Goal: Task Accomplishment & Management: Complete application form

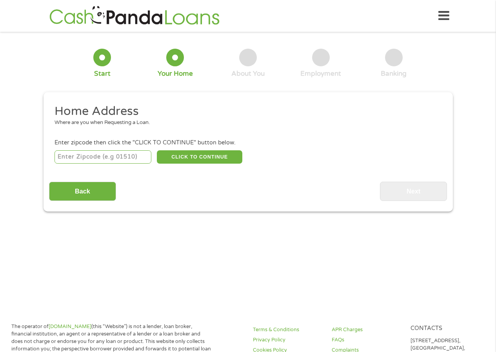
click at [75, 160] on input "number" at bounding box center [103, 156] width 97 height 13
type input "97078"
click at [189, 154] on button "CLICK TO CONTINUE" at bounding box center [200, 156] width 86 height 13
type input "97078"
type input "Beaverton"
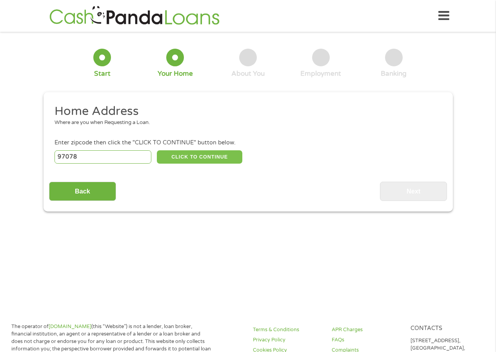
select select "[US_STATE]"
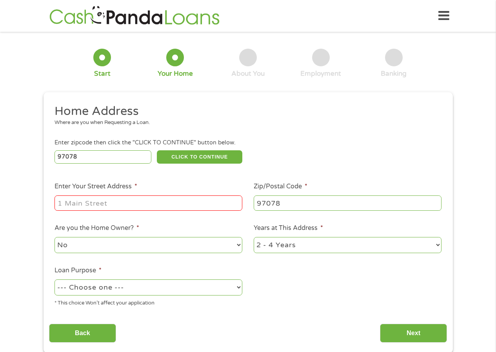
click at [96, 201] on input "Enter Your Street Address *" at bounding box center [149, 202] width 188 height 15
type input "[STREET_ADDRESS]"
click at [141, 291] on select "--- Choose one --- Pay Bills Debt Consolidation Home Improvement Major Purchase…" at bounding box center [149, 287] width 188 height 16
select select "paybills"
click at [55, 279] on select "--- Choose one --- Pay Bills Debt Consolidation Home Improvement Major Purchase…" at bounding box center [149, 287] width 188 height 16
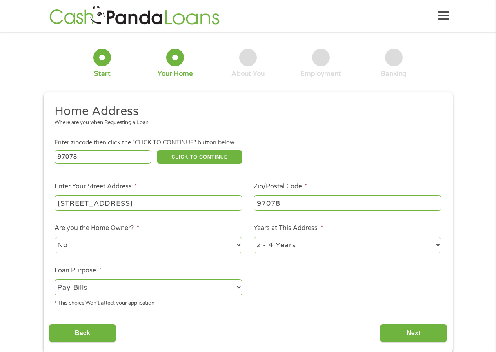
click at [395, 242] on select "1 Year or less 1 - 2 Years 2 - 4 Years Over 4 Years" at bounding box center [348, 245] width 188 height 16
select select "60months"
click at [254, 237] on select "1 Year or less 1 - 2 Years 2 - 4 Years Over 4 Years" at bounding box center [348, 245] width 188 height 16
click at [399, 329] on input "Next" at bounding box center [413, 333] width 67 height 19
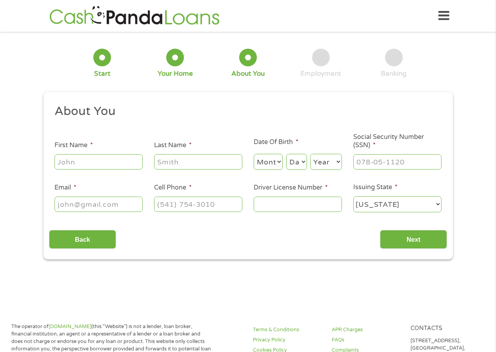
scroll to position [3, 3]
click at [84, 156] on input "First Name *" at bounding box center [99, 161] width 88 height 15
type input "[PERSON_NAME]"
click at [267, 163] on select "Month 1 2 3 4 5 6 7 8 9 10 11 12" at bounding box center [268, 162] width 29 height 16
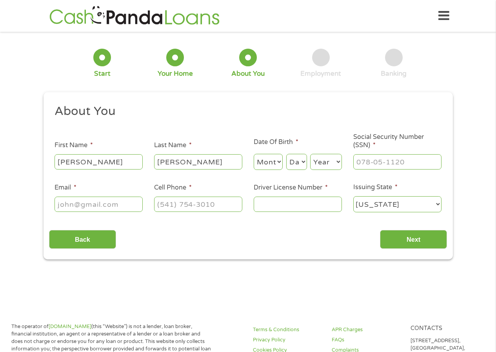
select select "12"
click at [290, 161] on select "Day 1 2 3 4 5 6 7 8 9 10 11 12 13 14 15 16 17 18 19 20 21 22 23 24 25 26 27 28 …" at bounding box center [296, 162] width 21 height 16
select select "2"
click at [286, 154] on select "Day 1 2 3 4 5 6 7 8 9 10 11 12 13 14 15 16 17 18 19 20 21 22 23 24 25 26 27 28 …" at bounding box center [296, 162] width 21 height 16
click at [337, 161] on select "Year [DATE] 2006 2005 2004 2003 2002 2001 2000 1999 1998 1997 1996 1995 1994 19…" at bounding box center [326, 162] width 32 height 16
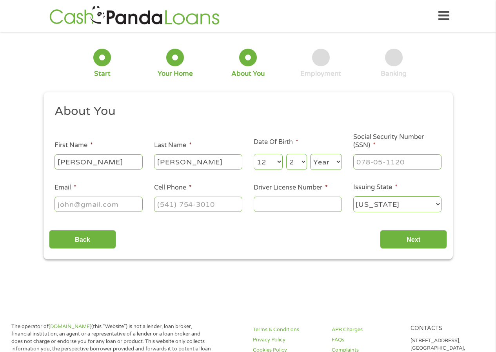
select select "1994"
click at [310, 154] on select "Year [DATE] 2006 2005 2004 2003 2002 2001 2000 1999 1998 1997 1996 1995 1994 19…" at bounding box center [326, 162] width 32 height 16
click at [364, 160] on input "___-__-____" at bounding box center [397, 161] width 88 height 15
type input "542-45-9158"
click at [76, 204] on input "Email *" at bounding box center [99, 204] width 88 height 15
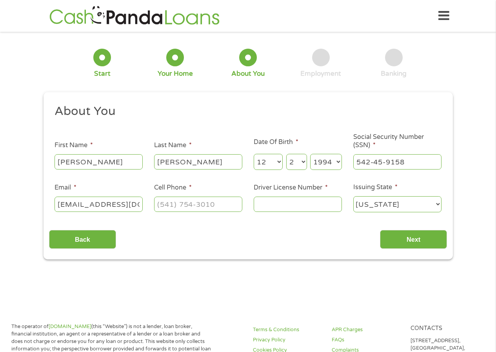
type input "[EMAIL_ADDRESS][DOMAIN_NAME]"
click at [162, 203] on input "(___) ___-____" at bounding box center [198, 204] width 88 height 15
type input "[PHONE_NUMBER]"
click at [291, 211] on input "Driver License Number *" at bounding box center [298, 204] width 88 height 15
type input "3367596"
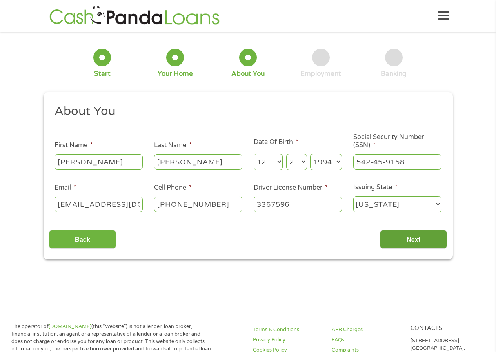
click at [406, 235] on input "Next" at bounding box center [413, 239] width 67 height 19
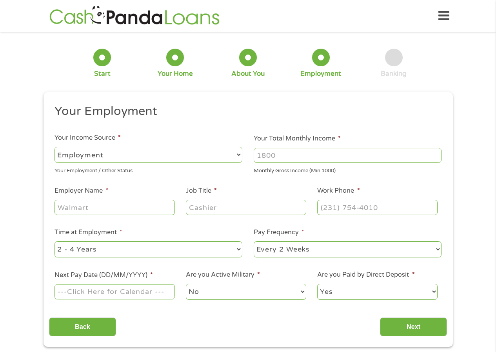
click at [105, 152] on select "--- Choose one --- Employment [DEMOGRAPHIC_DATA] Benefits" at bounding box center [149, 155] width 188 height 16
click at [55, 147] on select "--- Choose one --- Employment [DEMOGRAPHIC_DATA] Benefits" at bounding box center [149, 155] width 188 height 16
click at [94, 211] on input "Employer Name *" at bounding box center [115, 207] width 120 height 15
type input "N"
type input "The [US_STATE] Clinic"
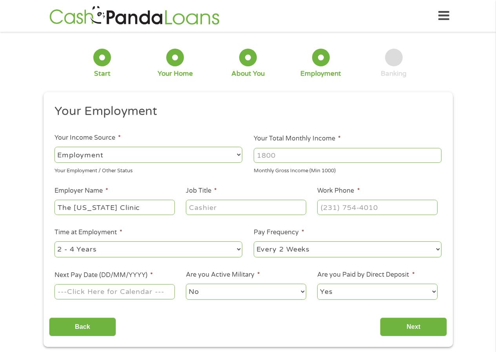
click at [237, 210] on input "Job Title *" at bounding box center [246, 207] width 120 height 15
type input "Front Desk"
click at [273, 155] on input "Your Total Monthly Income *" at bounding box center [348, 155] width 188 height 15
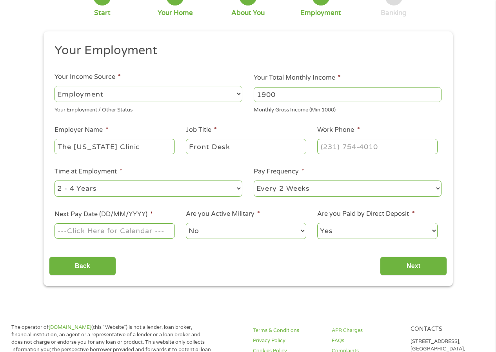
scroll to position [78, 0]
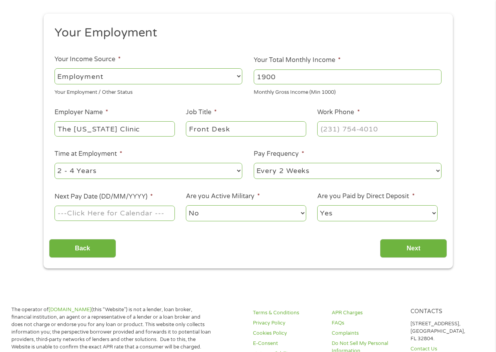
type input "1900"
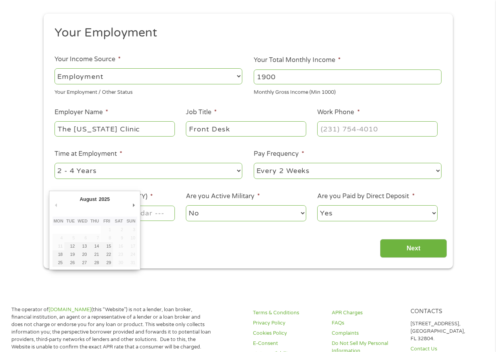
click at [158, 215] on input "Next Pay Date (DD/MM/YYYY) *" at bounding box center [115, 213] width 120 height 15
type input "[DATE]"
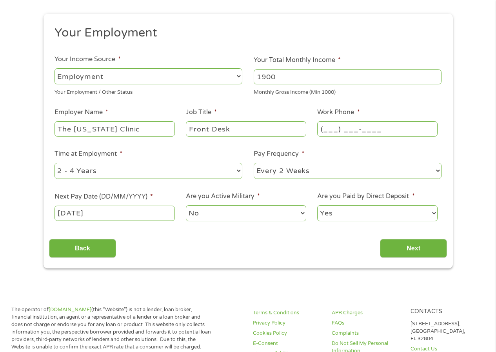
click at [325, 125] on input "(___) ___-____" at bounding box center [377, 128] width 120 height 15
type input "[PHONE_NUMBER]"
click at [416, 249] on input "Next" at bounding box center [413, 248] width 67 height 19
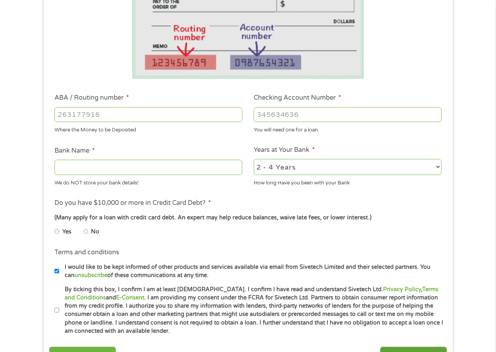
scroll to position [157, 0]
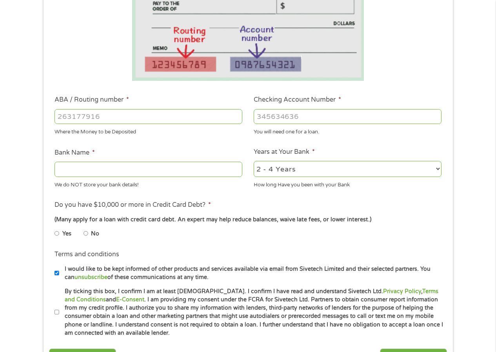
click at [68, 116] on input "ABA / Routing number *" at bounding box center [149, 116] width 188 height 15
type input "031101279"
type input "THE BANCORP BANK"
type input "031101279"
click at [318, 116] on input "Checking Account Number *" at bounding box center [348, 116] width 188 height 15
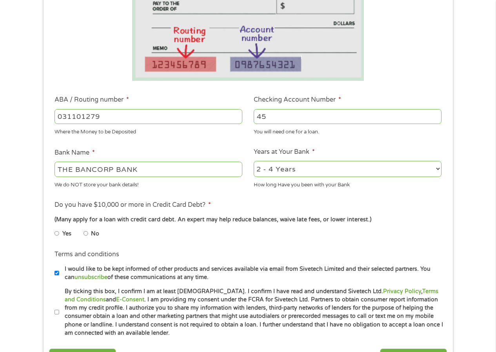
type input "4"
click at [277, 117] on input "450940392007019" at bounding box center [348, 116] width 188 height 15
click at [290, 118] on input "450940392007019" at bounding box center [348, 116] width 188 height 15
click at [309, 116] on input "450940392007019" at bounding box center [348, 116] width 188 height 15
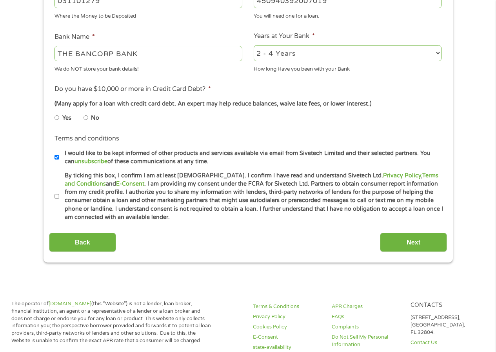
scroll to position [275, 0]
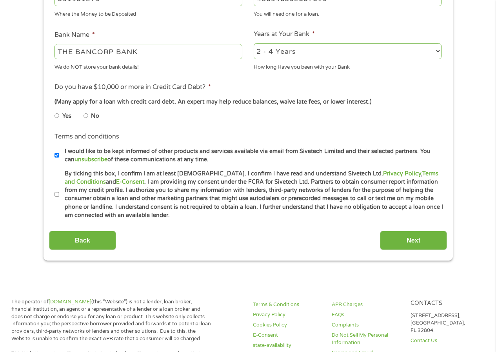
type input "450940392007019"
click at [57, 192] on input "By ticking this box, I confirm I am at least [DEMOGRAPHIC_DATA]. I confirm I ha…" at bounding box center [57, 194] width 5 height 13
checkbox input "true"
click at [87, 114] on input "No" at bounding box center [86, 115] width 5 height 13
radio input "true"
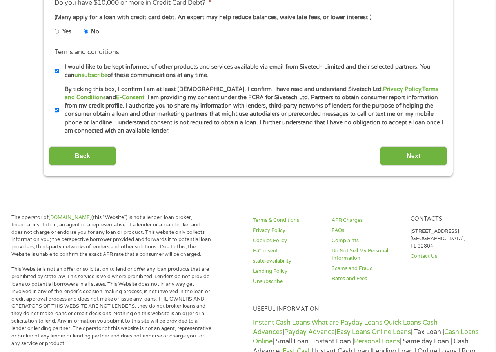
scroll to position [392, 0]
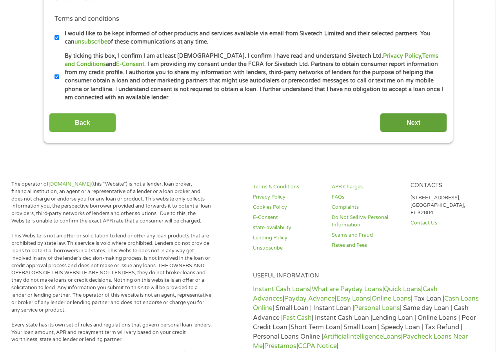
click at [402, 124] on input "Next" at bounding box center [413, 122] width 67 height 19
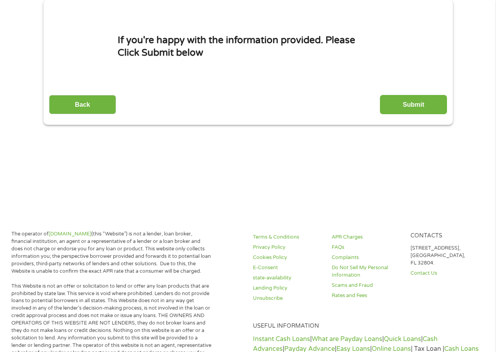
scroll to position [0, 0]
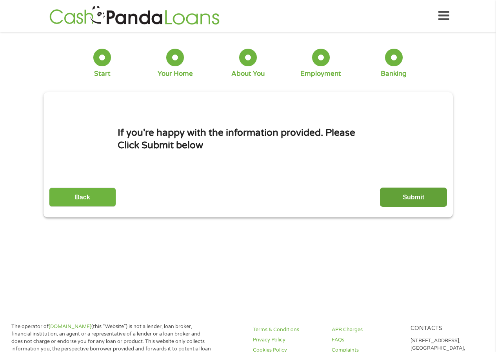
click at [390, 194] on input "Submit" at bounding box center [413, 196] width 67 height 19
